Goal: Task Accomplishment & Management: Use online tool/utility

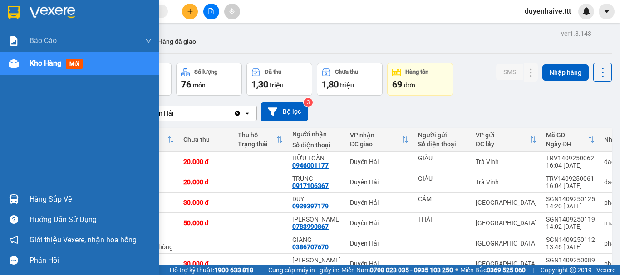
click at [54, 202] on div "Hàng sắp về" at bounding box center [90, 200] width 122 height 14
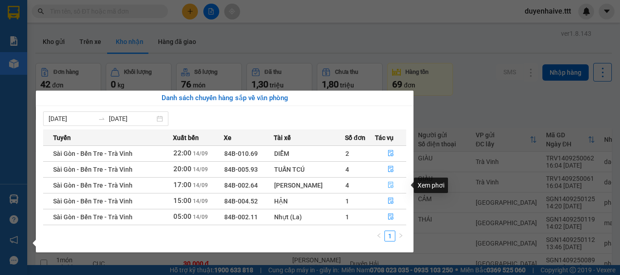
click at [388, 183] on icon "file-done" at bounding box center [390, 185] width 6 height 6
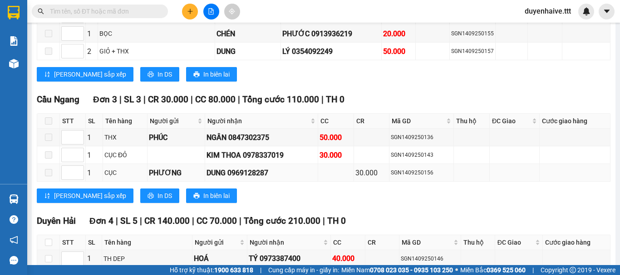
scroll to position [495, 0]
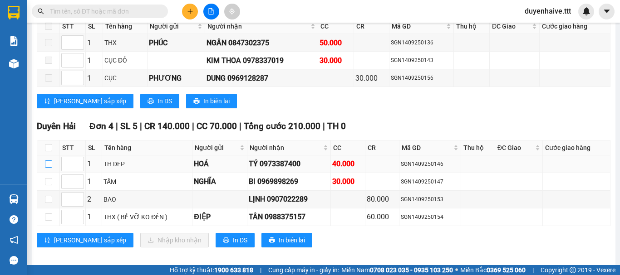
click at [47, 161] on input "checkbox" at bounding box center [48, 164] width 7 height 7
checkbox input "true"
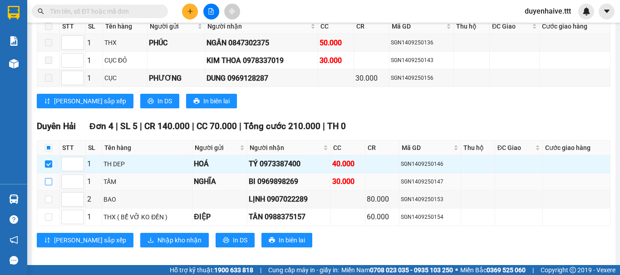
click at [48, 178] on input "checkbox" at bounding box center [48, 181] width 7 height 7
checkbox input "true"
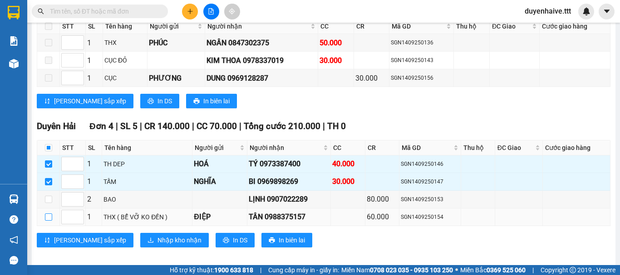
click at [48, 214] on input "checkbox" at bounding box center [48, 217] width 7 height 7
checkbox input "true"
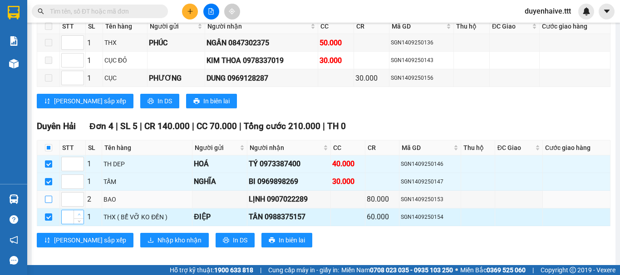
drag, startPoint x: 47, startPoint y: 188, endPoint x: 81, endPoint y: 204, distance: 37.6
click at [48, 196] on input "checkbox" at bounding box center [48, 199] width 7 height 7
checkbox input "true"
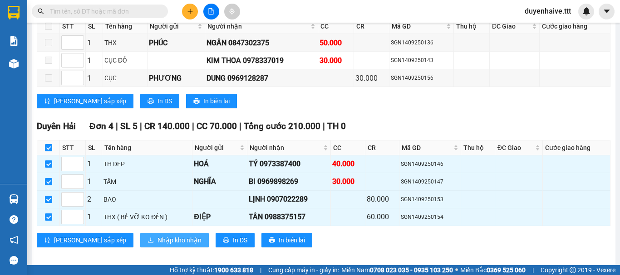
click at [157, 235] on span "Nhập kho nhận" at bounding box center [179, 240] width 44 height 10
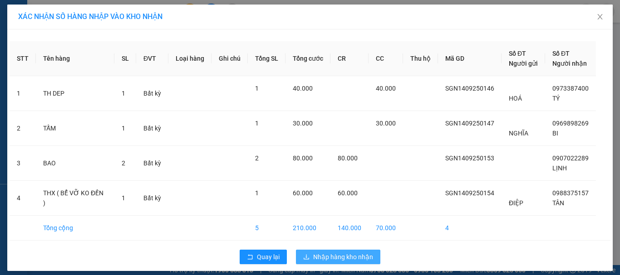
click at [333, 256] on span "Nhập hàng kho nhận" at bounding box center [343, 257] width 60 height 10
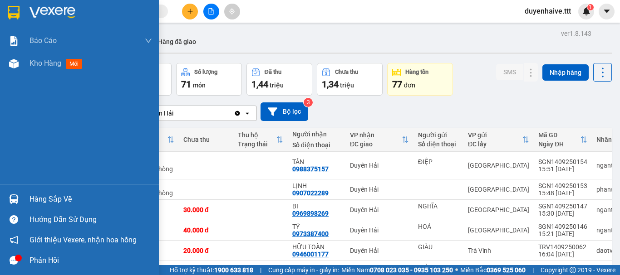
click at [49, 199] on div "Hàng sắp về" at bounding box center [90, 200] width 122 height 14
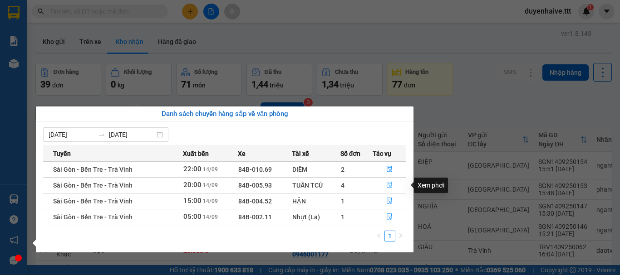
click at [390, 183] on icon "file-done" at bounding box center [389, 185] width 6 height 6
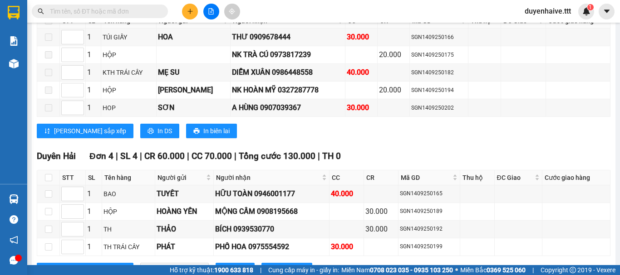
scroll to position [953, 0]
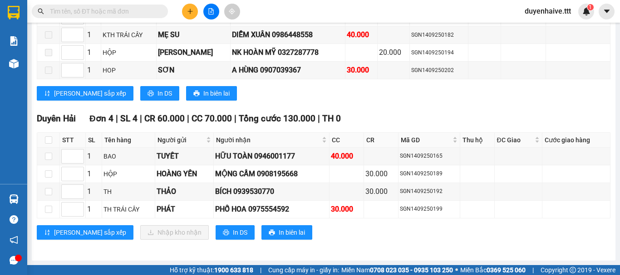
scroll to position [771, 0]
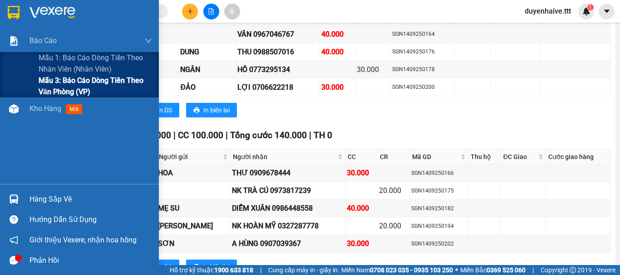
click at [49, 89] on span "Mẫu 3: Báo cáo dòng tiền theo văn phòng (VP)" at bounding box center [95, 86] width 113 height 23
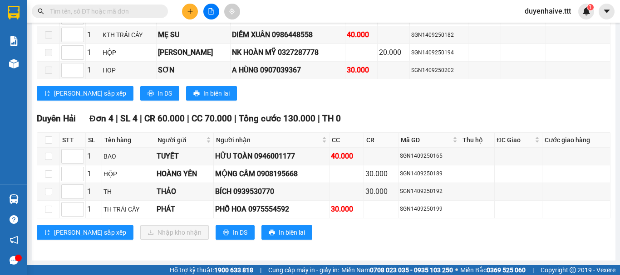
scroll to position [953, 0]
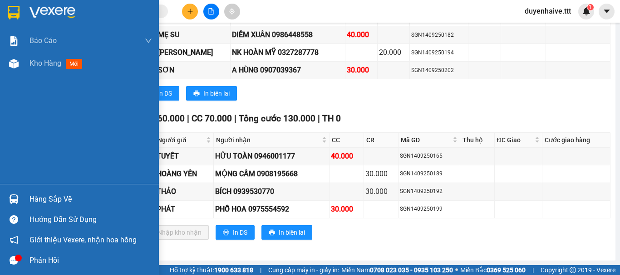
click at [60, 198] on div "Hàng sắp về" at bounding box center [90, 200] width 122 height 14
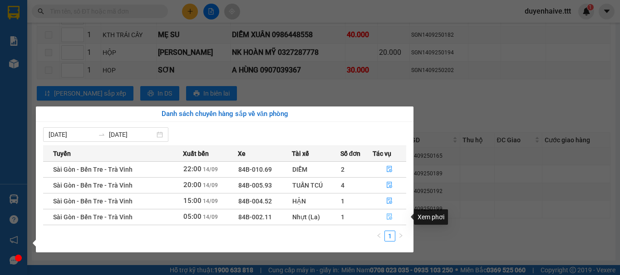
click at [387, 215] on icon "file-done" at bounding box center [389, 217] width 6 height 6
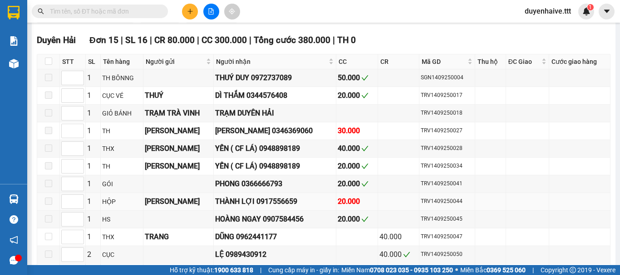
scroll to position [632, 0]
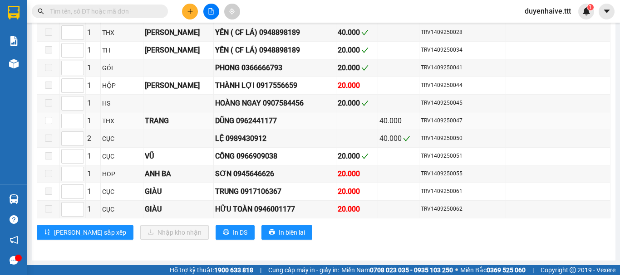
click at [59, 121] on td at bounding box center [48, 122] width 23 height 18
click at [47, 120] on input "checkbox" at bounding box center [48, 120] width 7 height 7
checkbox input "true"
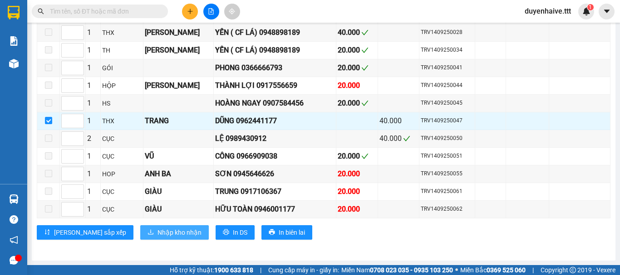
click at [157, 233] on span "Nhập kho nhận" at bounding box center [179, 233] width 44 height 10
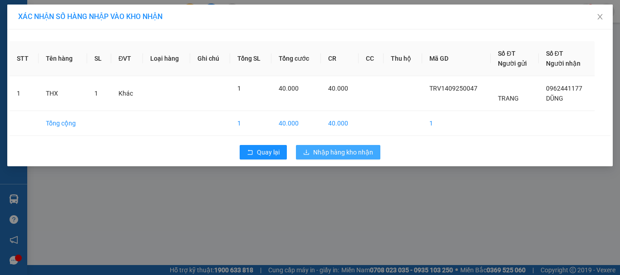
click at [340, 147] on button "Nhập hàng kho nhận" at bounding box center [338, 152] width 84 height 15
